Goal: Contribute content

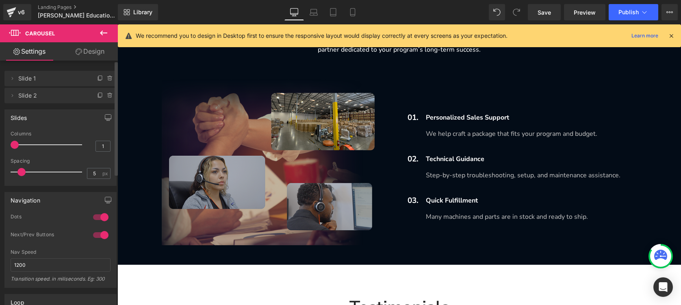
scroll to position [1535, 0]
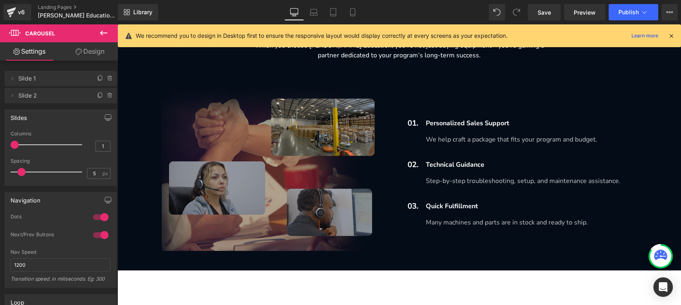
click at [315, 171] on img at bounding box center [271, 167] width 218 height 167
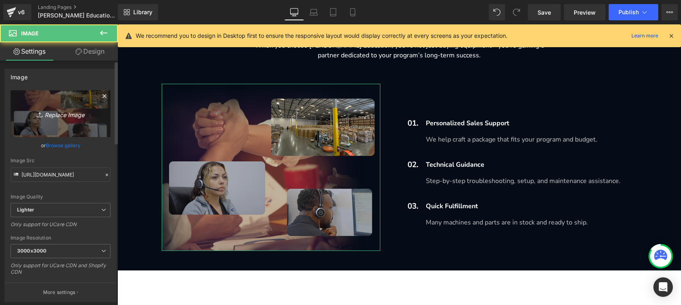
click at [47, 124] on link "Replace Image" at bounding box center [61, 113] width 100 height 47
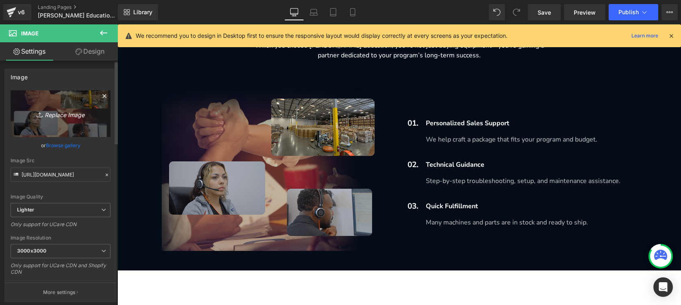
type input "C:\fakepath\wo a.png"
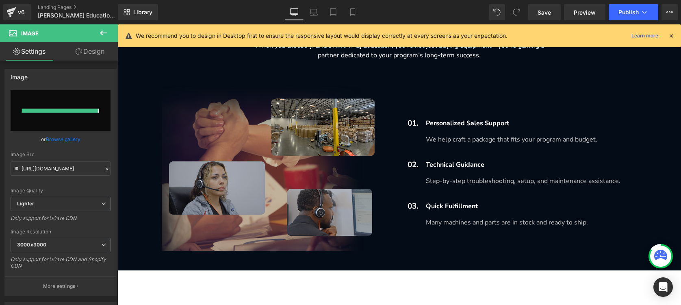
type input "[URL][DOMAIN_NAME]"
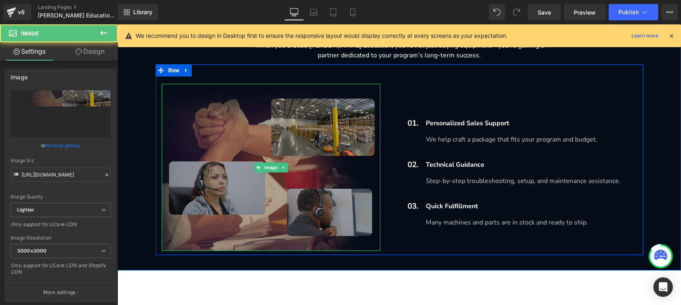
click at [255, 159] on img at bounding box center [271, 167] width 218 height 167
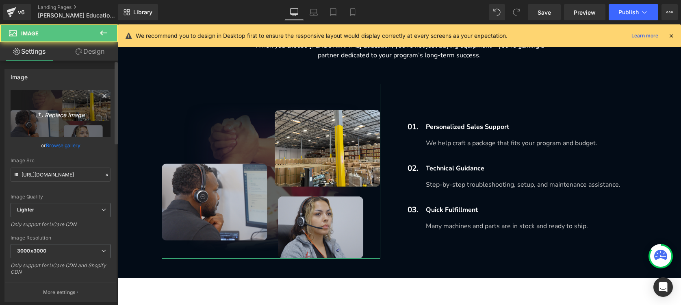
click at [71, 112] on icon "Replace Image" at bounding box center [60, 113] width 65 height 10
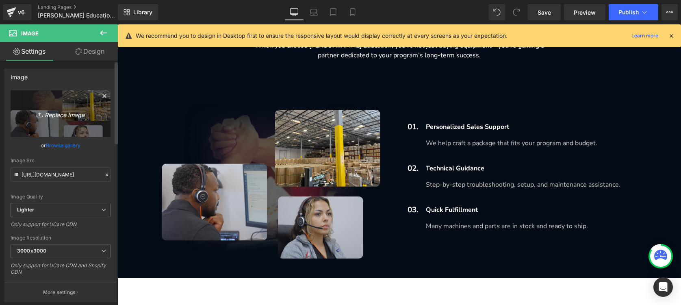
type input "C:\fakepath\组 1.png"
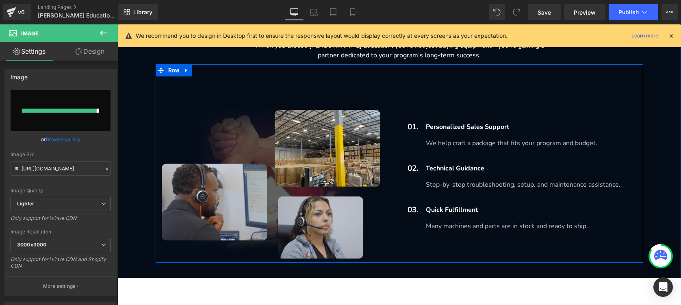
type input "[URL][DOMAIN_NAME]"
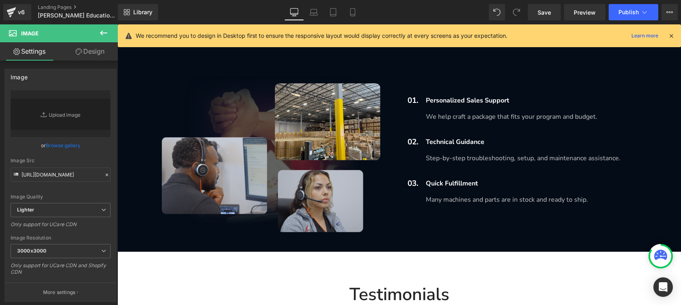
scroll to position [1553, 0]
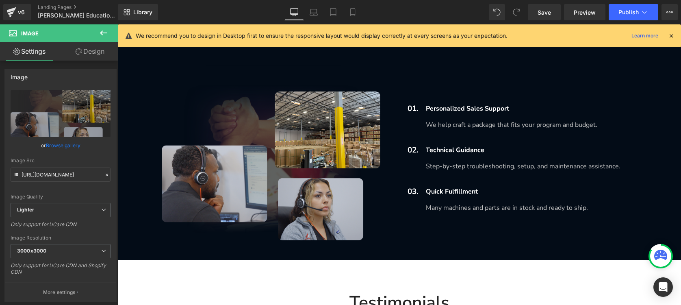
click at [590, 93] on div "01. Text Block Personalized Sales Support Text Block We help craft a package th…" at bounding box center [521, 152] width 244 height 175
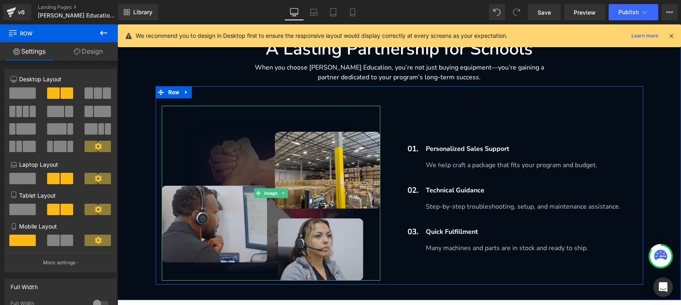
scroll to position [1512, 0]
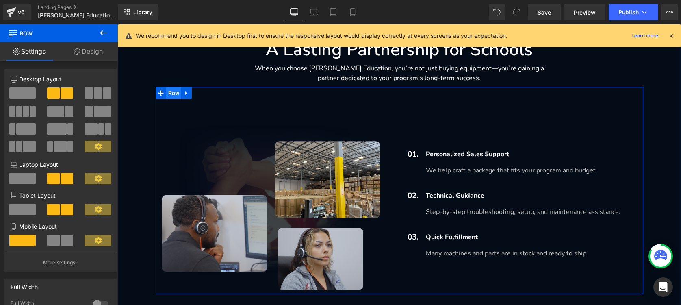
click at [173, 94] on span "Row" at bounding box center [173, 93] width 15 height 12
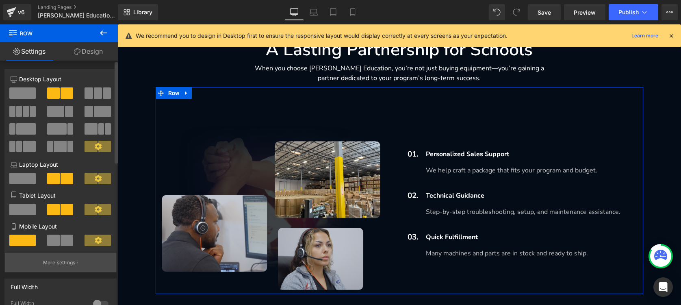
click at [64, 263] on p "More settings" at bounding box center [59, 262] width 32 height 7
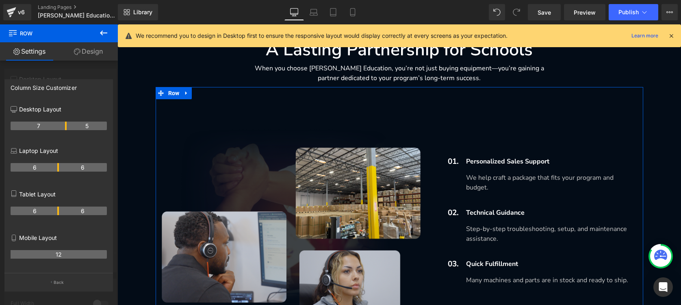
drag, startPoint x: 58, startPoint y: 125, endPoint x: 63, endPoint y: 125, distance: 4.5
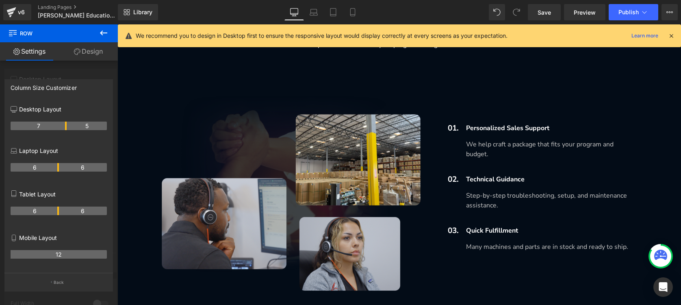
scroll to position [1543, 0]
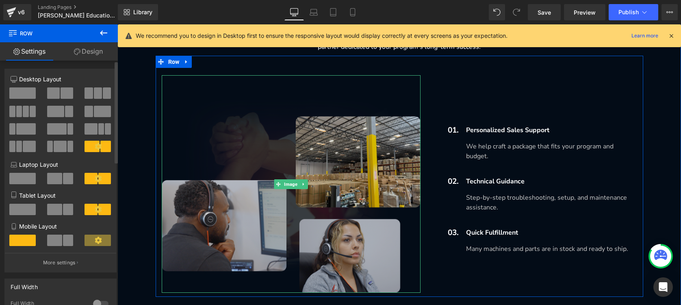
click at [342, 145] on img at bounding box center [291, 183] width 259 height 217
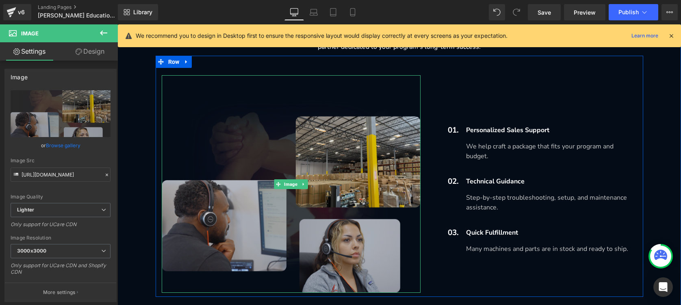
click at [308, 101] on img at bounding box center [291, 183] width 259 height 217
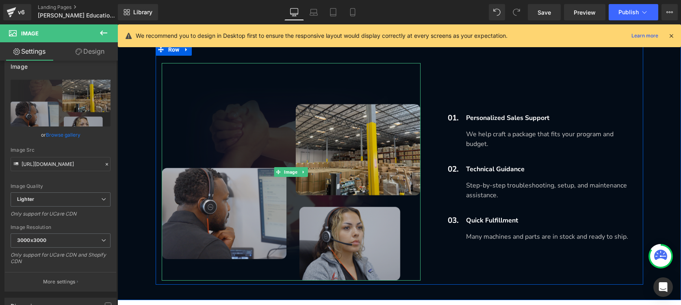
scroll to position [1553, 0]
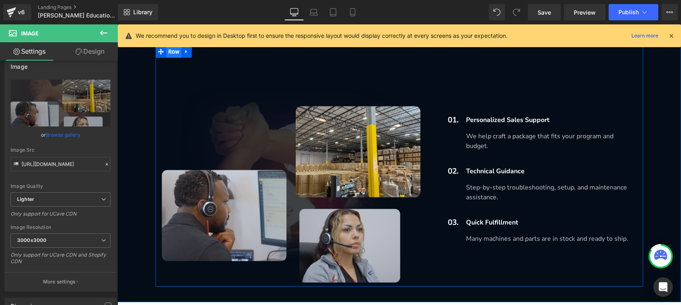
click at [166, 56] on span "Row" at bounding box center [173, 51] width 15 height 12
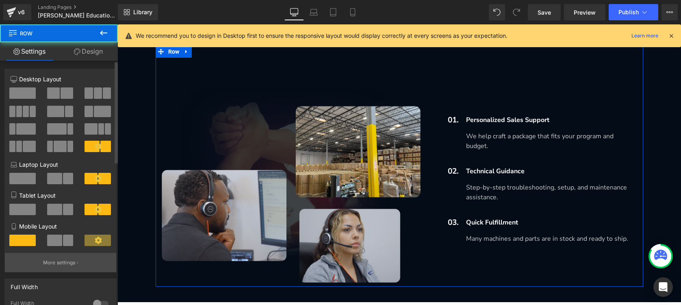
click at [63, 261] on p "More settings" at bounding box center [59, 262] width 32 height 7
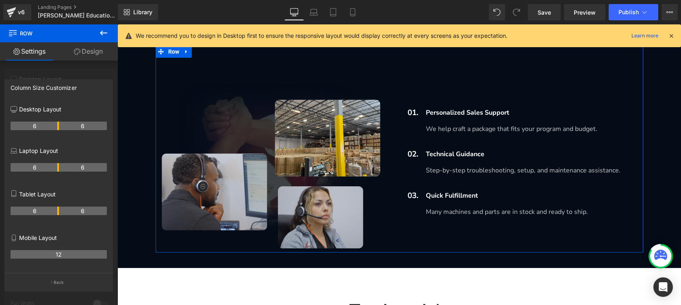
drag, startPoint x: 65, startPoint y: 128, endPoint x: 60, endPoint y: 127, distance: 5.0
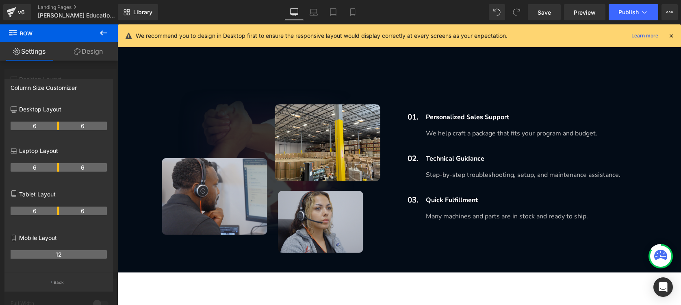
scroll to position [1542, 0]
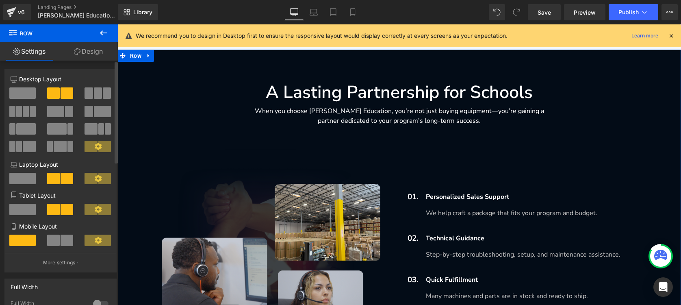
scroll to position [1549, 0]
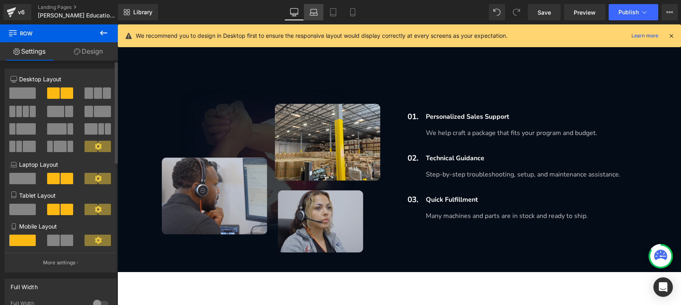
click at [313, 13] on icon at bounding box center [314, 14] width 8 height 2
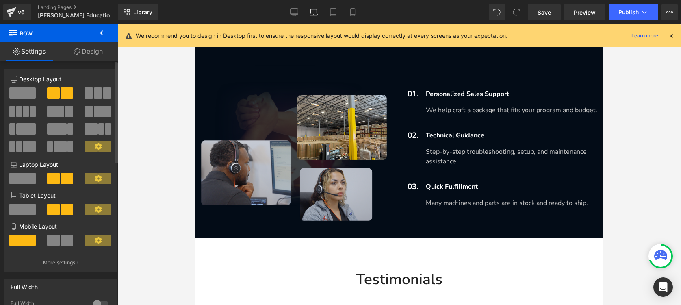
scroll to position [1375, 0]
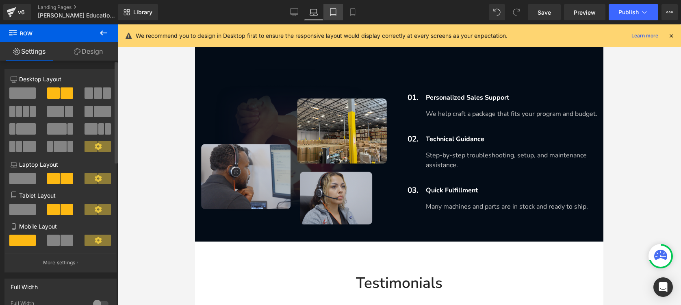
click at [333, 15] on icon at bounding box center [333, 12] width 8 height 8
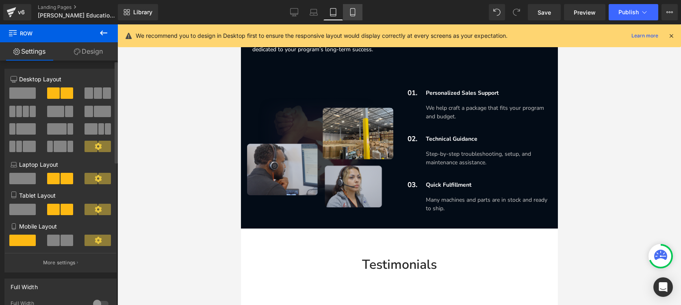
click at [355, 13] on icon at bounding box center [352, 12] width 8 height 8
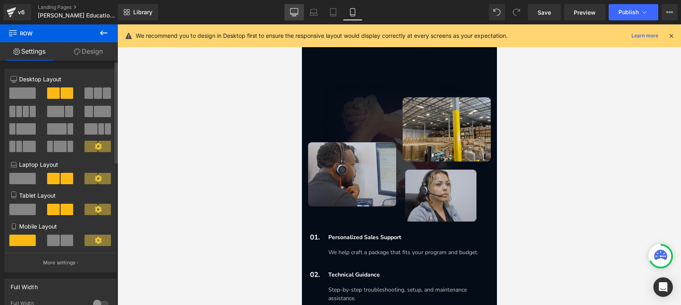
click at [294, 14] on icon at bounding box center [294, 12] width 8 height 8
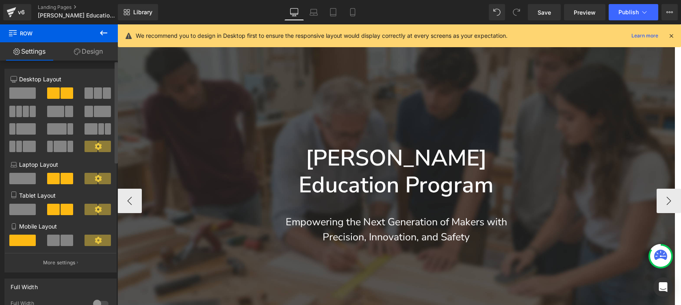
scroll to position [140, 0]
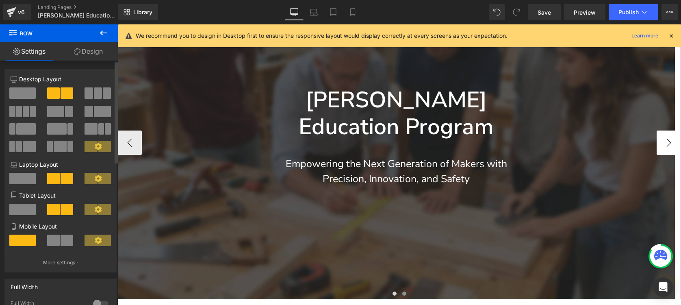
click at [656, 144] on button "›" at bounding box center [668, 142] width 24 height 24
click at [658, 144] on button "›" at bounding box center [668, 142] width 24 height 24
click at [658, 143] on button "›" at bounding box center [668, 142] width 24 height 24
click at [403, 294] on button at bounding box center [404, 293] width 10 height 8
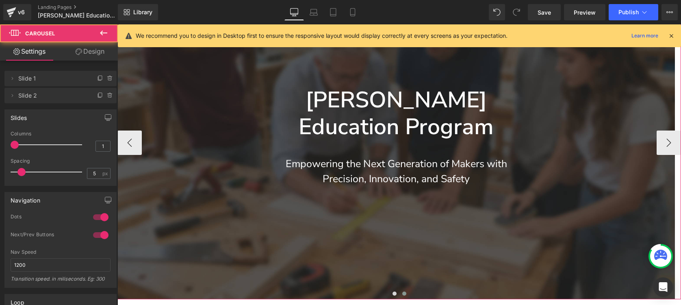
click at [402, 294] on span at bounding box center [404, 293] width 4 height 4
click at [392, 294] on span at bounding box center [394, 293] width 4 height 4
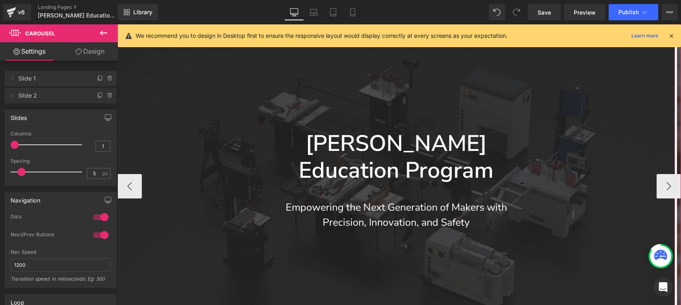
scroll to position [397, 0]
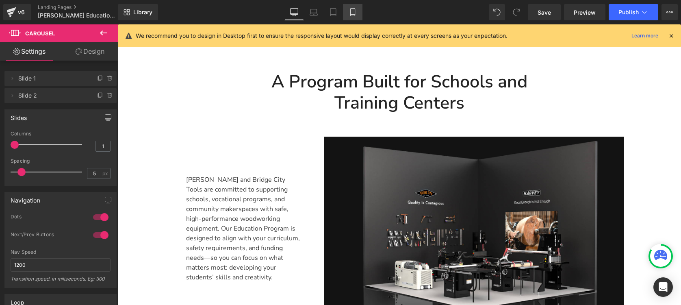
click at [357, 17] on link "Mobile" at bounding box center [352, 12] width 19 height 16
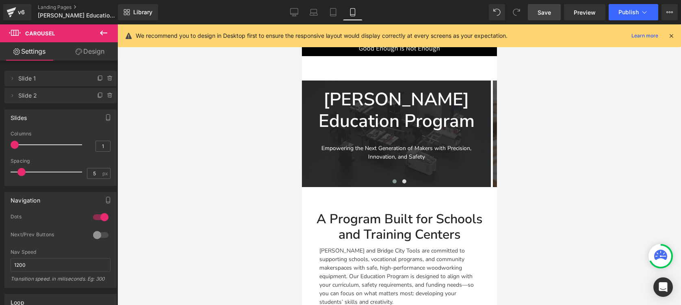
click at [541, 15] on span "Save" at bounding box center [543, 12] width 13 height 9
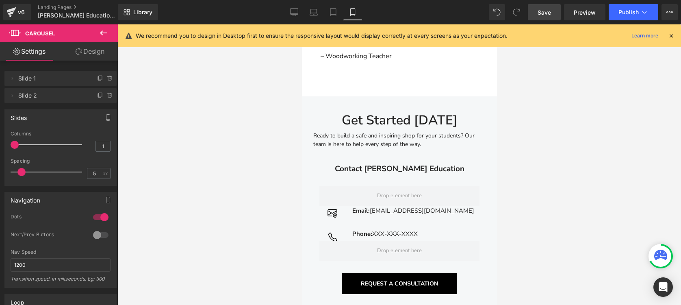
scroll to position [2034, 0]
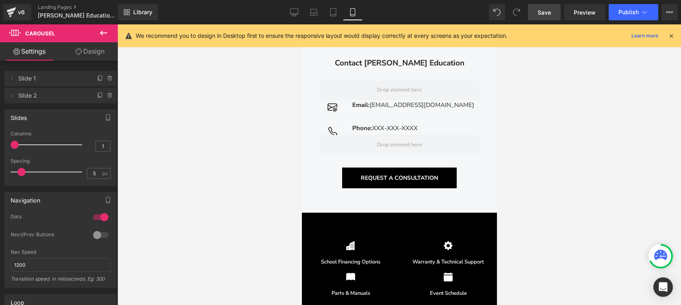
click at [549, 12] on span "Save" at bounding box center [543, 12] width 13 height 9
